Goal: Task Accomplishment & Management: Use online tool/utility

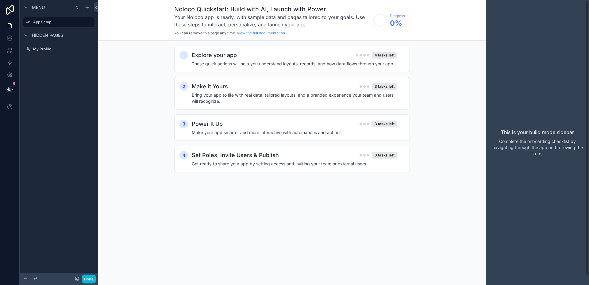
click at [512, 64] on div "This is your build mode sidebar Complete the onboarding checklist by navigating…" at bounding box center [537, 142] width 103 height 285
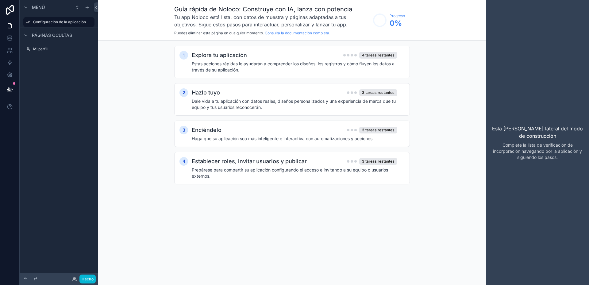
click at [485, 122] on div "1 Explora tu aplicación 4 tareas restantes Estas acciones rápidas le ayudarán a…" at bounding box center [292, 121] width 388 height 161
click at [296, 59] on div "Explora tu aplicación 4 tareas restantes" at bounding box center [295, 55] width 206 height 9
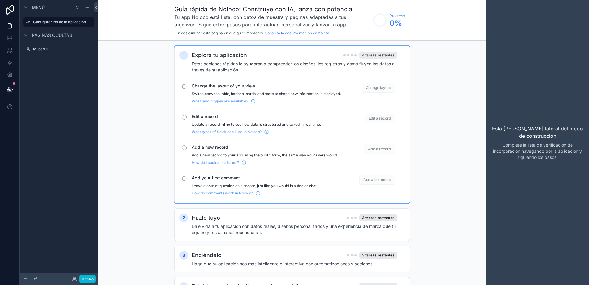
click at [375, 56] on font "4 tareas restantes" at bounding box center [378, 55] width 33 height 5
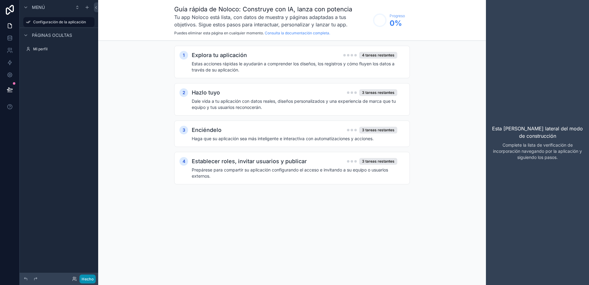
click at [86, 281] on button "Hecho" at bounding box center [87, 279] width 16 height 9
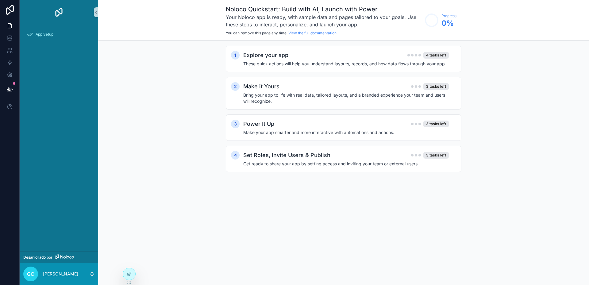
click at [65, 273] on p "[PERSON_NAME]" at bounding box center [60, 274] width 35 height 6
click at [177, 198] on div "Noloco Quickstart: Build with AI, Launch with Power Your Noloco app is ready, w…" at bounding box center [343, 142] width 491 height 285
click at [46, 34] on span "App Setup" at bounding box center [45, 34] width 18 height 5
click at [8, 12] on icon at bounding box center [10, 10] width 12 height 10
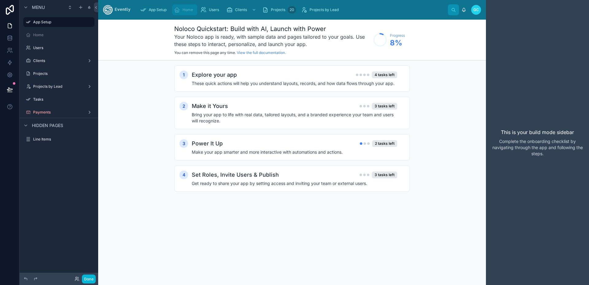
click at [184, 11] on span "Home" at bounding box center [188, 9] width 10 height 5
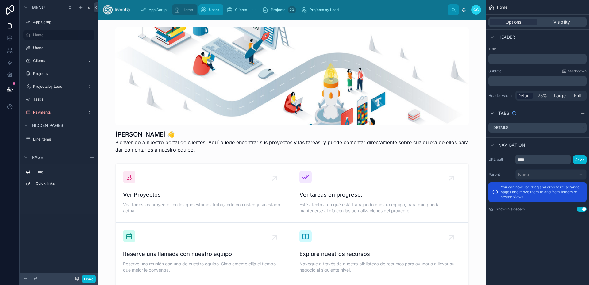
click at [216, 11] on span "Users" at bounding box center [214, 9] width 10 height 5
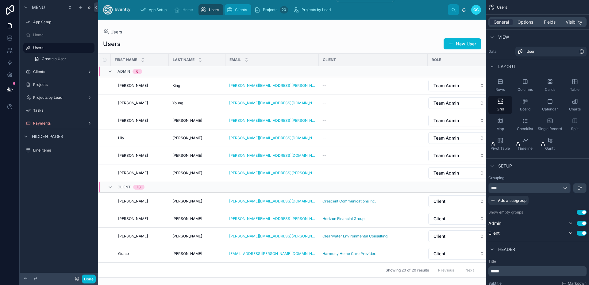
click at [247, 11] on span "Clients" at bounding box center [241, 9] width 12 height 5
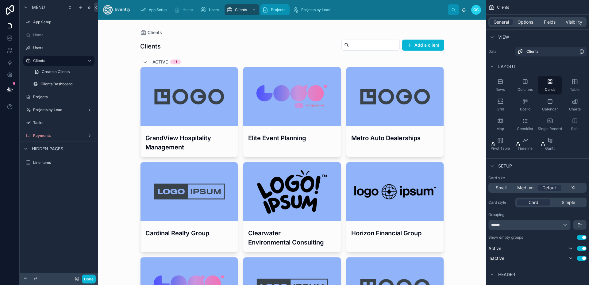
click at [271, 10] on div "Projects 20" at bounding box center [274, 10] width 25 height 10
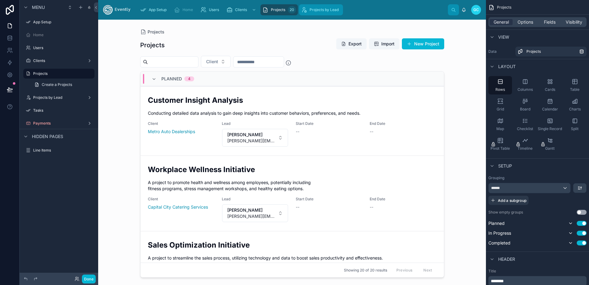
click at [321, 13] on div "Projects by Lead" at bounding box center [321, 10] width 40 height 10
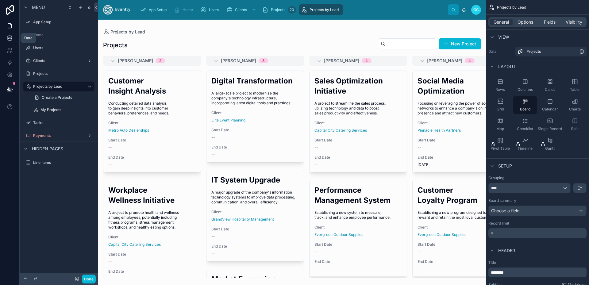
click at [10, 38] on icon at bounding box center [10, 38] width 6 height 6
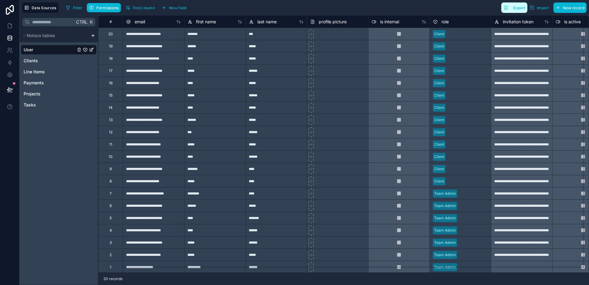
click at [522, 9] on span "Export" at bounding box center [519, 8] width 12 height 5
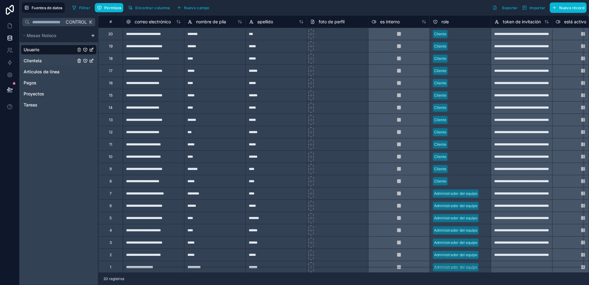
click at [40, 59] on font "Clientela" at bounding box center [33, 60] width 18 height 5
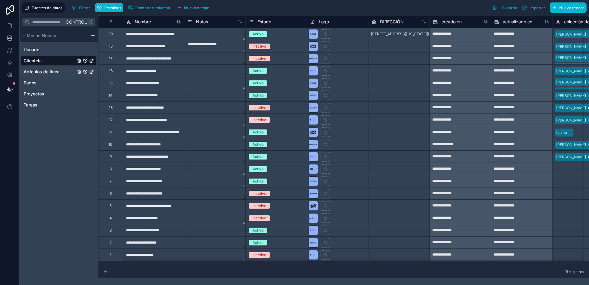
click at [47, 72] on font "Artículos de línea" at bounding box center [42, 71] width 36 height 5
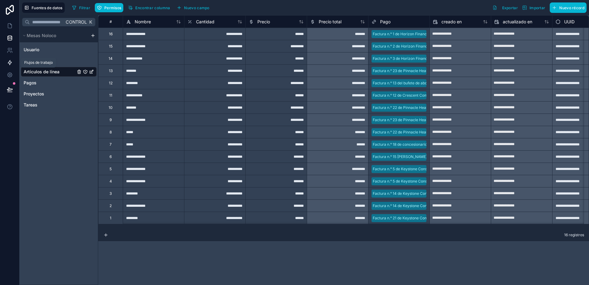
click at [10, 63] on icon at bounding box center [10, 62] width 4 height 5
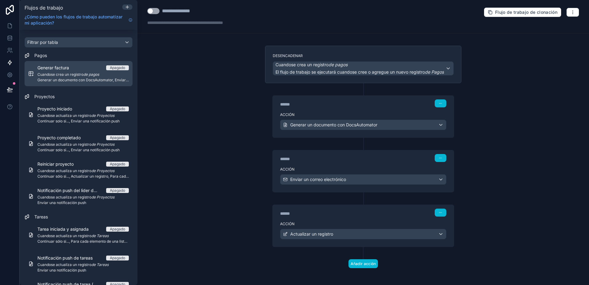
click at [75, 72] on font "se crea un registro" at bounding box center [67, 74] width 33 height 5
click at [98, 77] on div "Generar factura Apagado Cuando se crea un registro de pagos Generar un document…" at bounding box center [82, 74] width 91 height 18
click at [121, 68] on font "Apagado" at bounding box center [117, 67] width 15 height 5
click at [49, 74] on font "Cuando" at bounding box center [43, 74] width 13 height 5
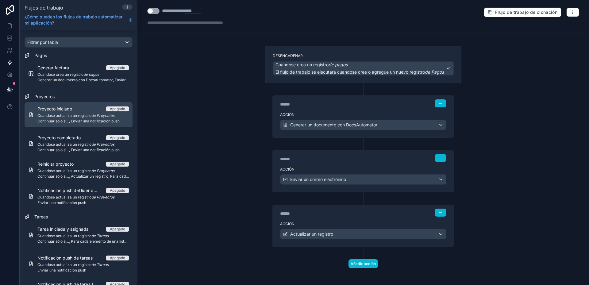
click at [59, 113] on div "Proyecto iniciado Apagado Cuando se actualiza un registro de Proyectos Continua…" at bounding box center [82, 115] width 91 height 18
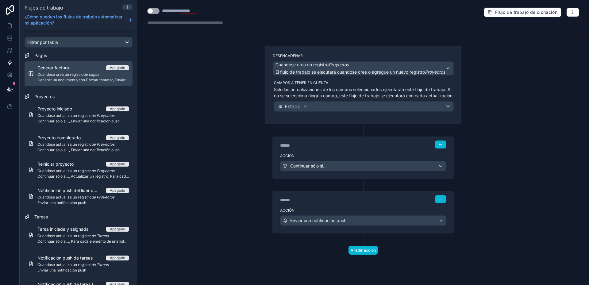
click at [67, 75] on font "se crea un registro" at bounding box center [67, 74] width 33 height 5
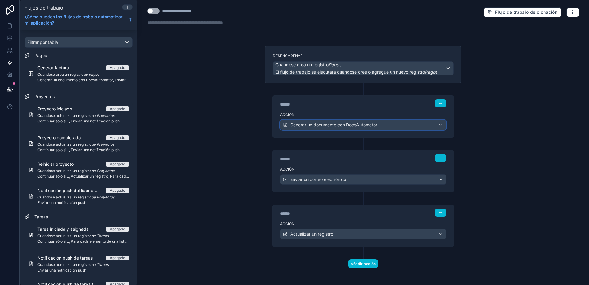
click at [440, 130] on div "Generar un documento con DocsAutomator" at bounding box center [363, 125] width 166 height 10
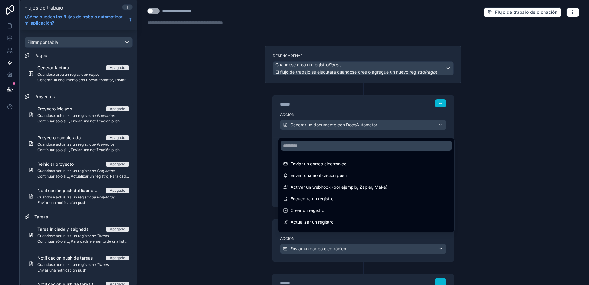
click at [440, 131] on div at bounding box center [294, 142] width 589 height 285
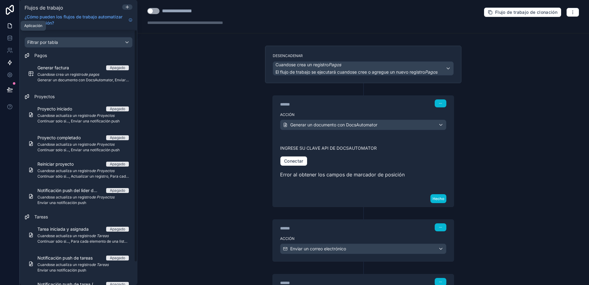
click at [11, 26] on icon at bounding box center [10, 26] width 4 height 5
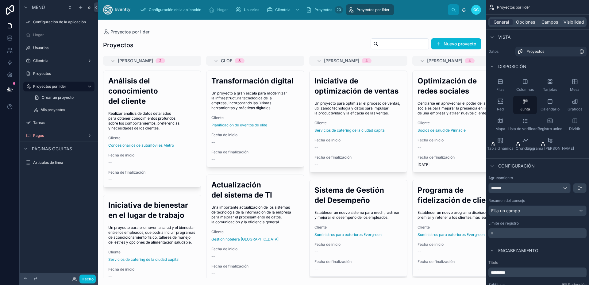
click at [125, 118] on div at bounding box center [292, 152] width 388 height 265
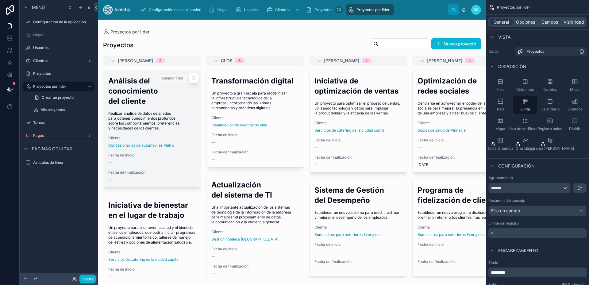
click at [129, 96] on h2 "Análisis del conocimiento del cliente" at bounding box center [152, 91] width 88 height 30
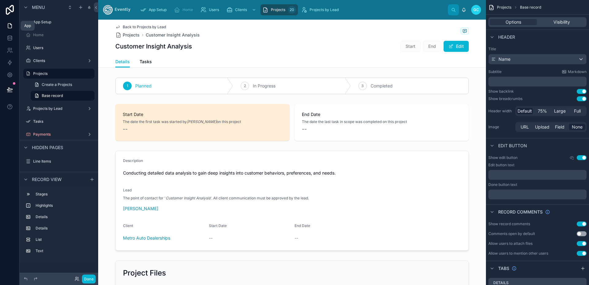
click at [11, 27] on icon at bounding box center [10, 26] width 6 height 6
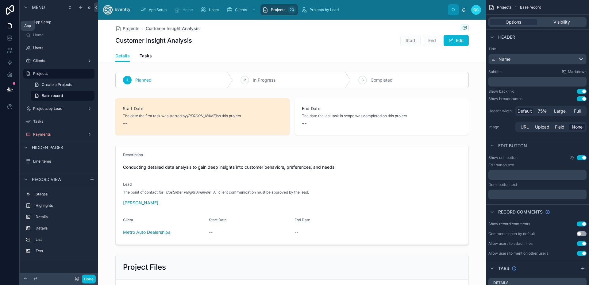
click at [9, 25] on icon at bounding box center [10, 26] width 6 height 6
click at [159, 10] on span "App Setup" at bounding box center [158, 9] width 18 height 5
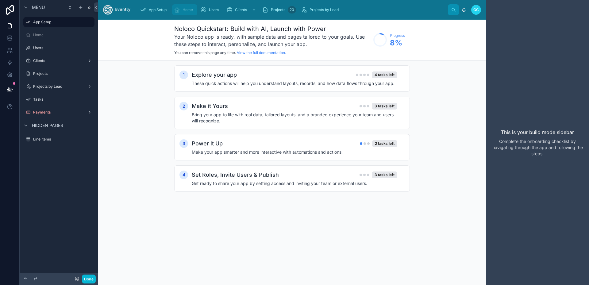
click at [186, 10] on span "Home" at bounding box center [188, 9] width 10 height 5
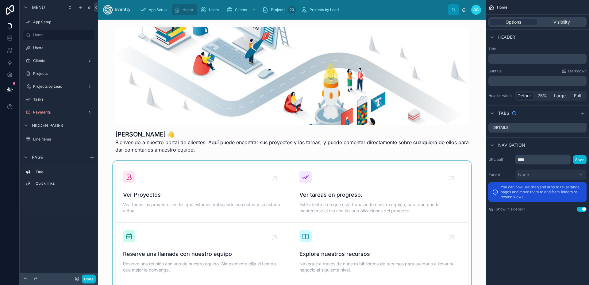
click at [347, 212] on div at bounding box center [292, 252] width 378 height 183
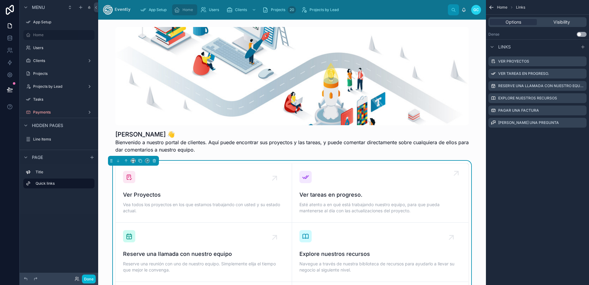
click at [454, 174] on icon at bounding box center [456, 173] width 4 height 4
click at [455, 174] on icon at bounding box center [456, 173] width 10 height 10
click at [454, 175] on icon at bounding box center [456, 173] width 10 height 10
click at [340, 207] on span "Esté atento a en qué está trabajando nuestro equipo, para que pueda mantenerse …" at bounding box center [380, 208] width 162 height 12
click at [302, 175] on icon at bounding box center [305, 176] width 7 height 7
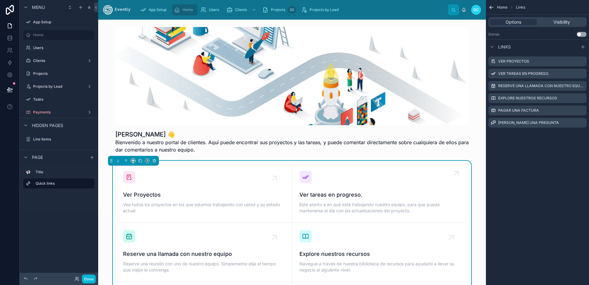
click at [314, 204] on span "Esté atento a en qué está trabajando nuestro equipo, para que pueda mantenerse …" at bounding box center [380, 208] width 162 height 12
click at [300, 108] on div at bounding box center [292, 90] width 378 height 131
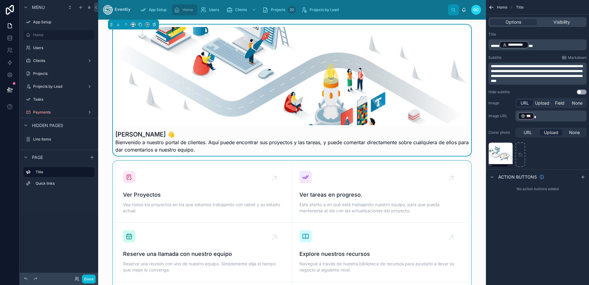
click at [304, 188] on div at bounding box center [292, 252] width 378 height 183
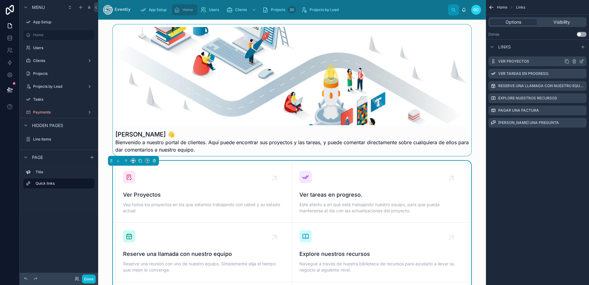
click at [520, 60] on label "Ver Proyectos" at bounding box center [513, 61] width 31 height 5
click at [581, 62] on icon "scrollable content" at bounding box center [581, 61] width 5 height 5
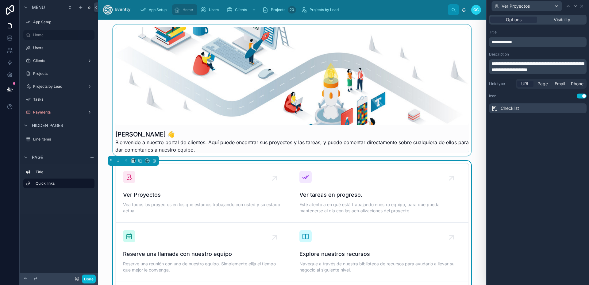
click at [525, 83] on span "URL" at bounding box center [525, 84] width 8 height 6
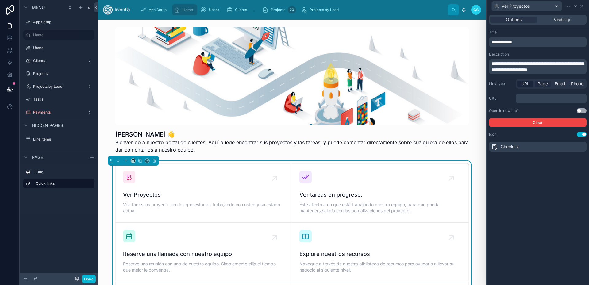
click at [544, 83] on span "Page" at bounding box center [542, 84] width 10 height 6
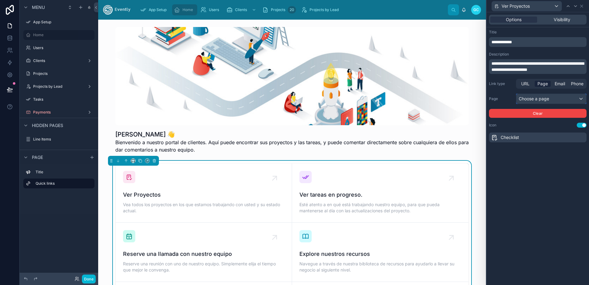
click at [545, 98] on div "Choose a page" at bounding box center [551, 99] width 70 height 10
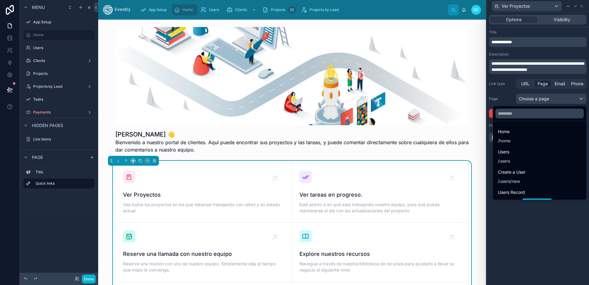
click at [545, 98] on div at bounding box center [537, 142] width 102 height 285
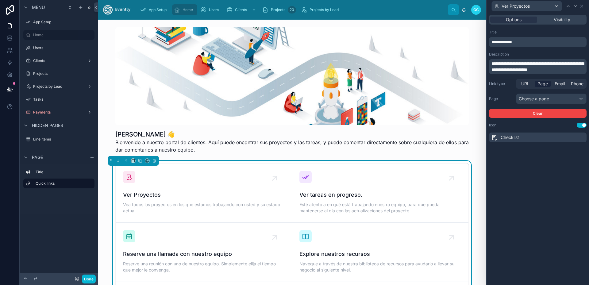
click at [190, 9] on span "Home" at bounding box center [188, 9] width 10 height 5
click at [186, 8] on span "Home" at bounding box center [188, 9] width 10 height 5
click at [561, 17] on span "Visibility" at bounding box center [562, 20] width 17 height 6
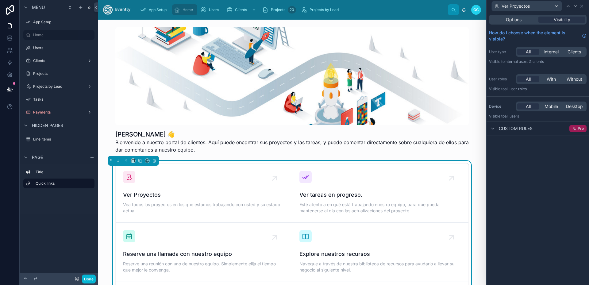
click at [578, 129] on span "Pro" at bounding box center [581, 128] width 6 height 5
click at [508, 128] on span "Custom rules" at bounding box center [516, 128] width 34 height 6
click at [509, 129] on span "Custom rules" at bounding box center [516, 128] width 34 height 6
click at [579, 128] on span "Pro" at bounding box center [581, 128] width 6 height 5
click at [10, 7] on icon at bounding box center [10, 10] width 12 height 10
